Goal: Task Accomplishment & Management: Manage account settings

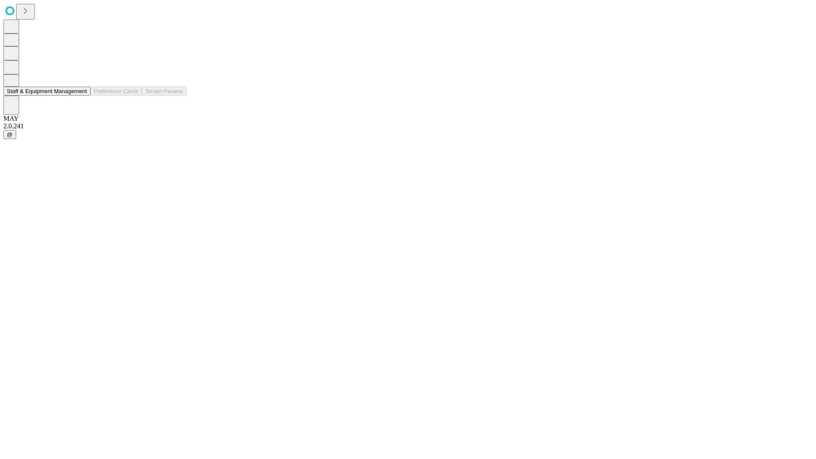
click at [80, 96] on button "Staff & Equipment Management" at bounding box center [46, 91] width 87 height 9
click at [81, 96] on button "Staff & Equipment Management" at bounding box center [46, 91] width 87 height 9
